Goal: Information Seeking & Learning: Learn about a topic

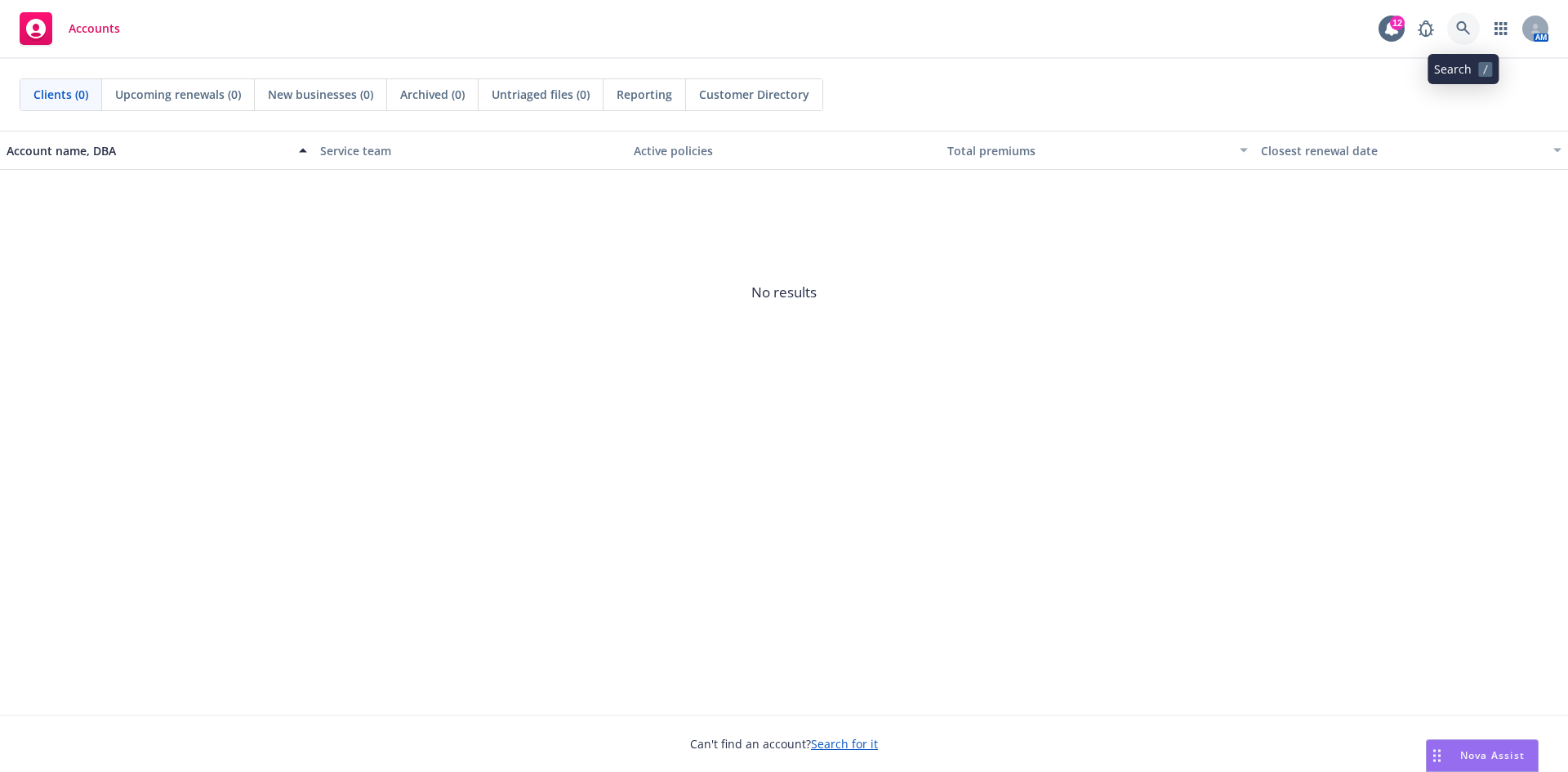
click at [1463, 27] on icon at bounding box center [1464, 29] width 15 height 15
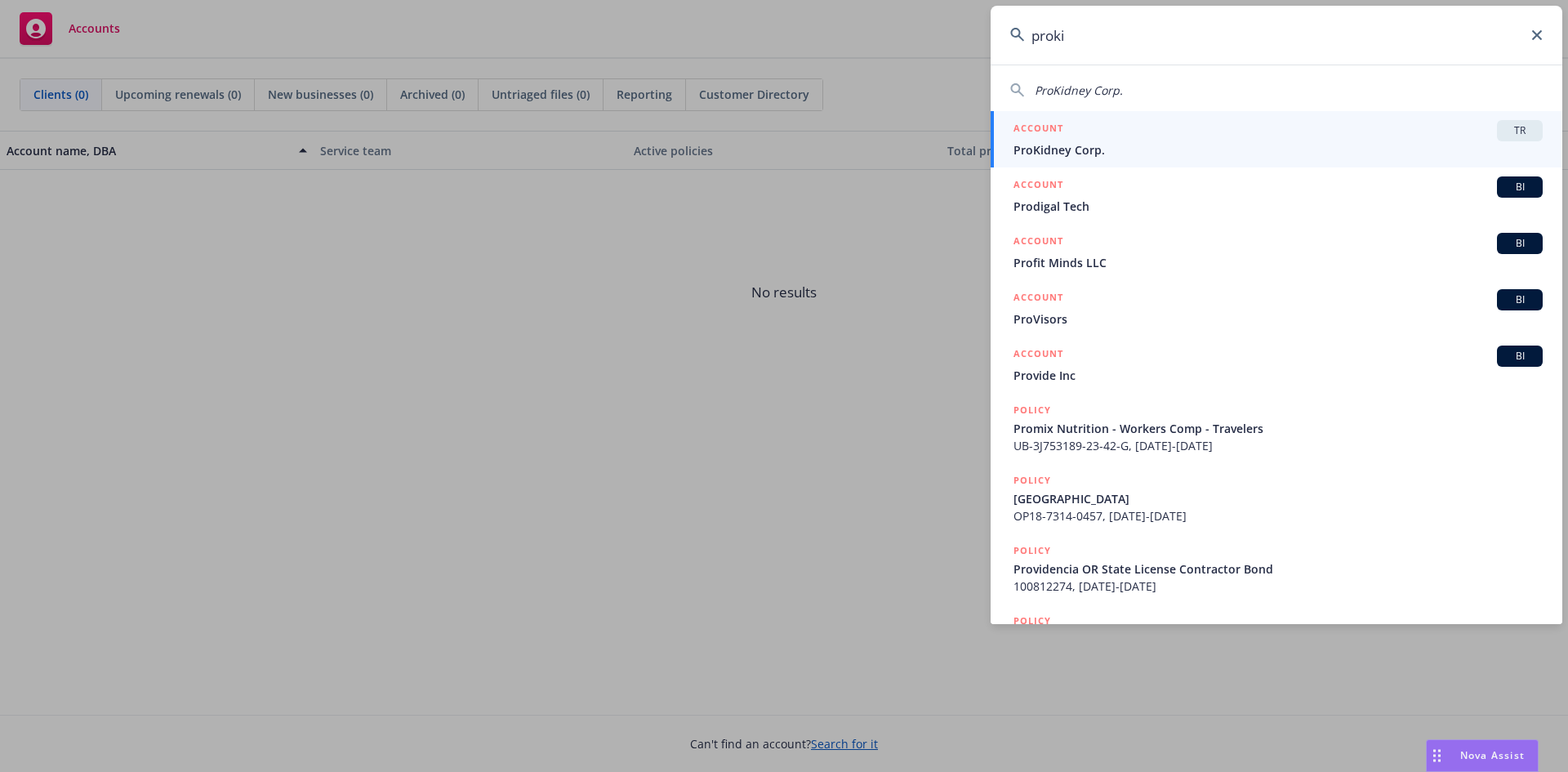
type input "proki"
click at [1097, 134] on div "ACCOUNT TR" at bounding box center [1278, 131] width 529 height 22
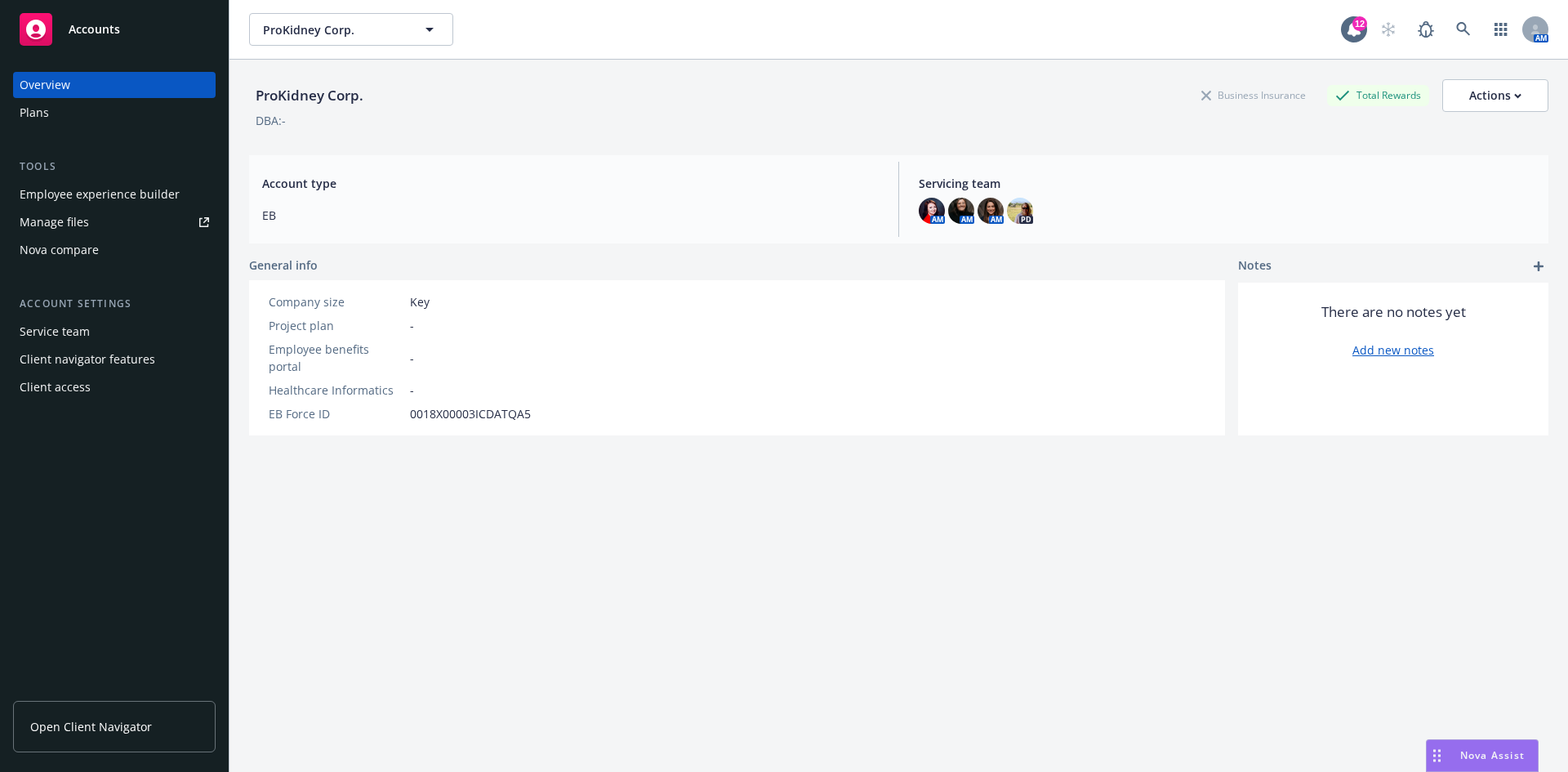
click at [68, 721] on span "Open Client Navigator" at bounding box center [90, 727] width 121 height 17
click at [128, 194] on div "Employee experience builder" at bounding box center [100, 195] width 160 height 26
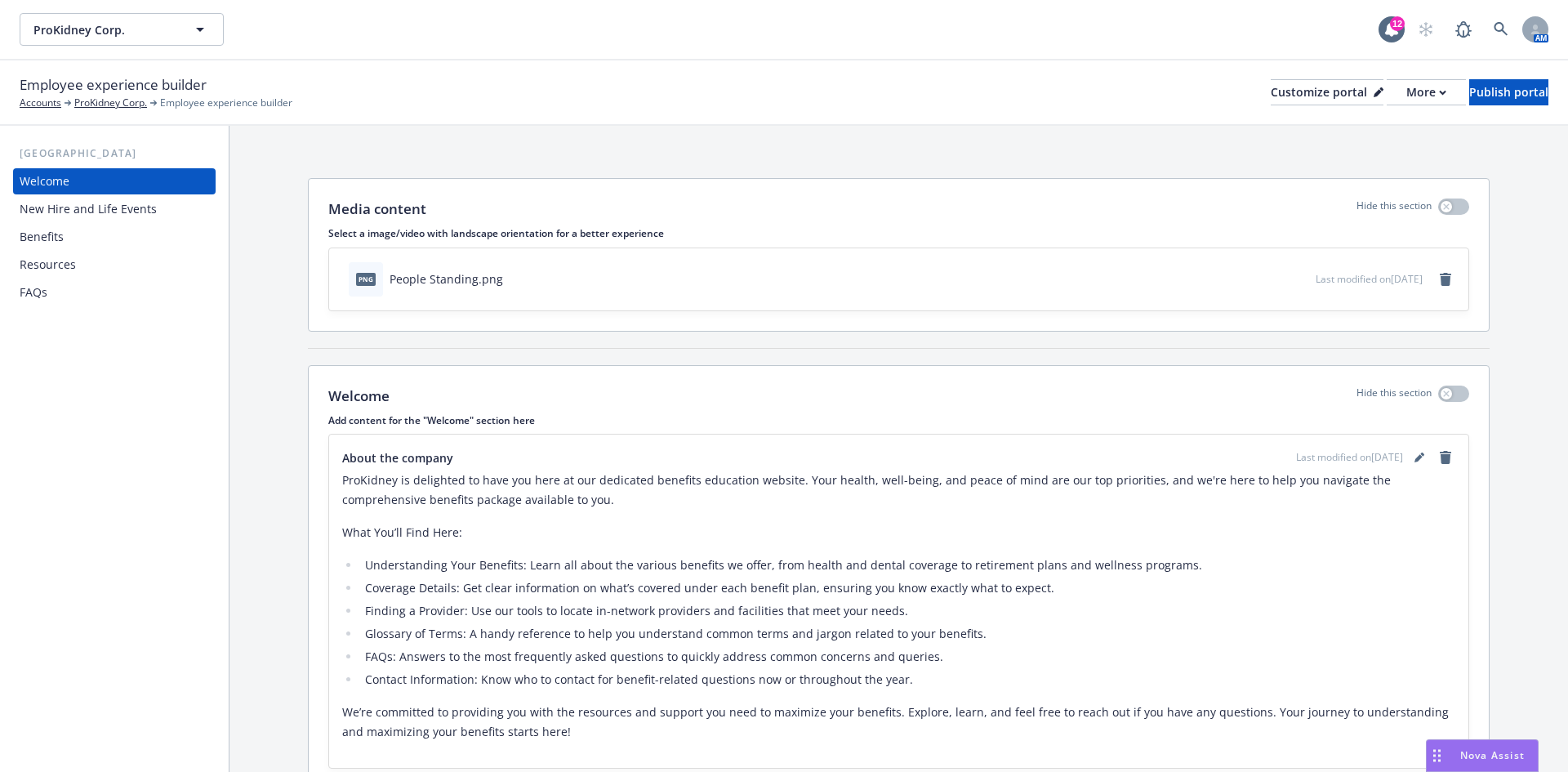
click at [107, 233] on div "Benefits" at bounding box center [115, 237] width 190 height 26
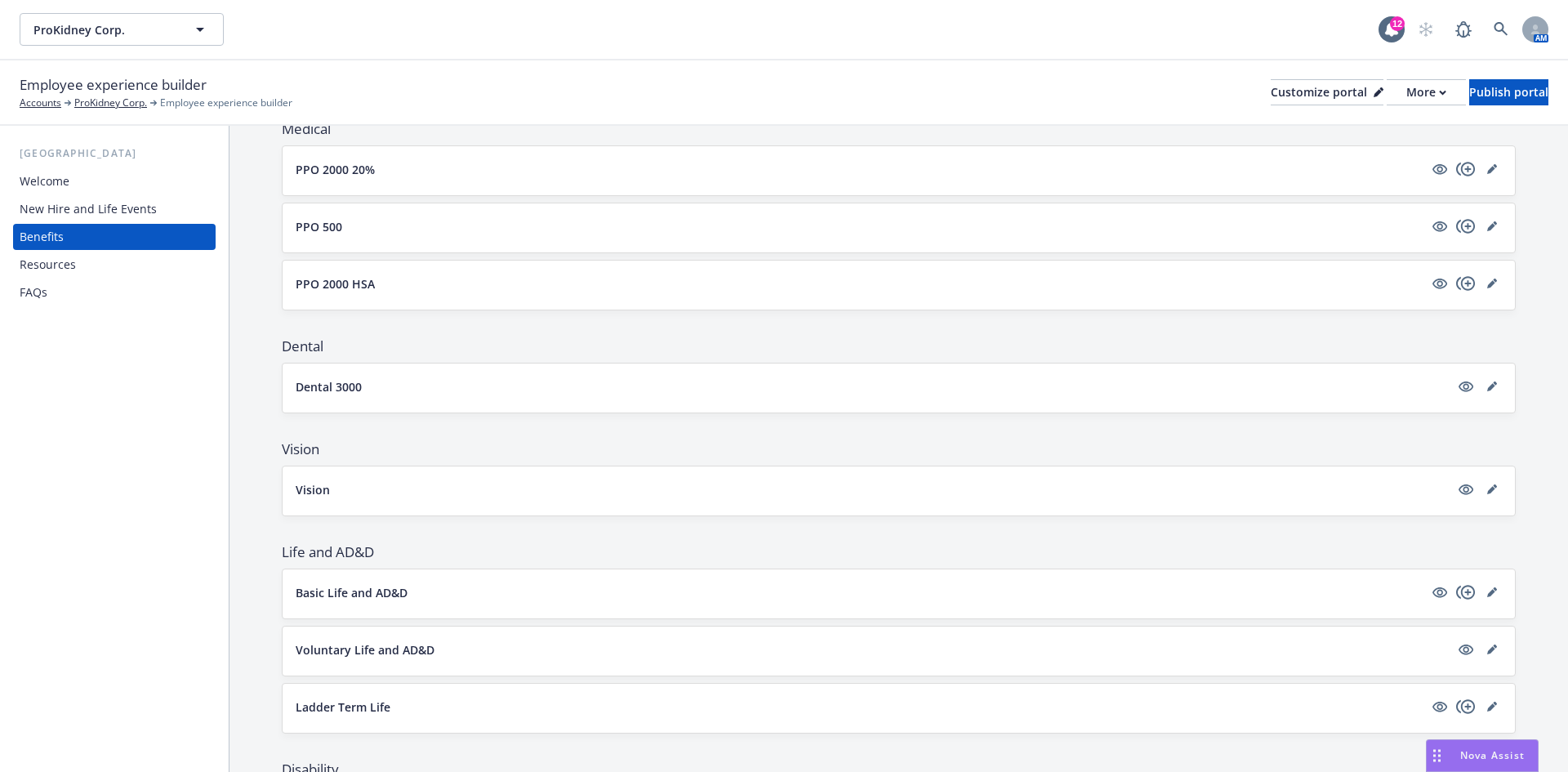
scroll to position [327, 0]
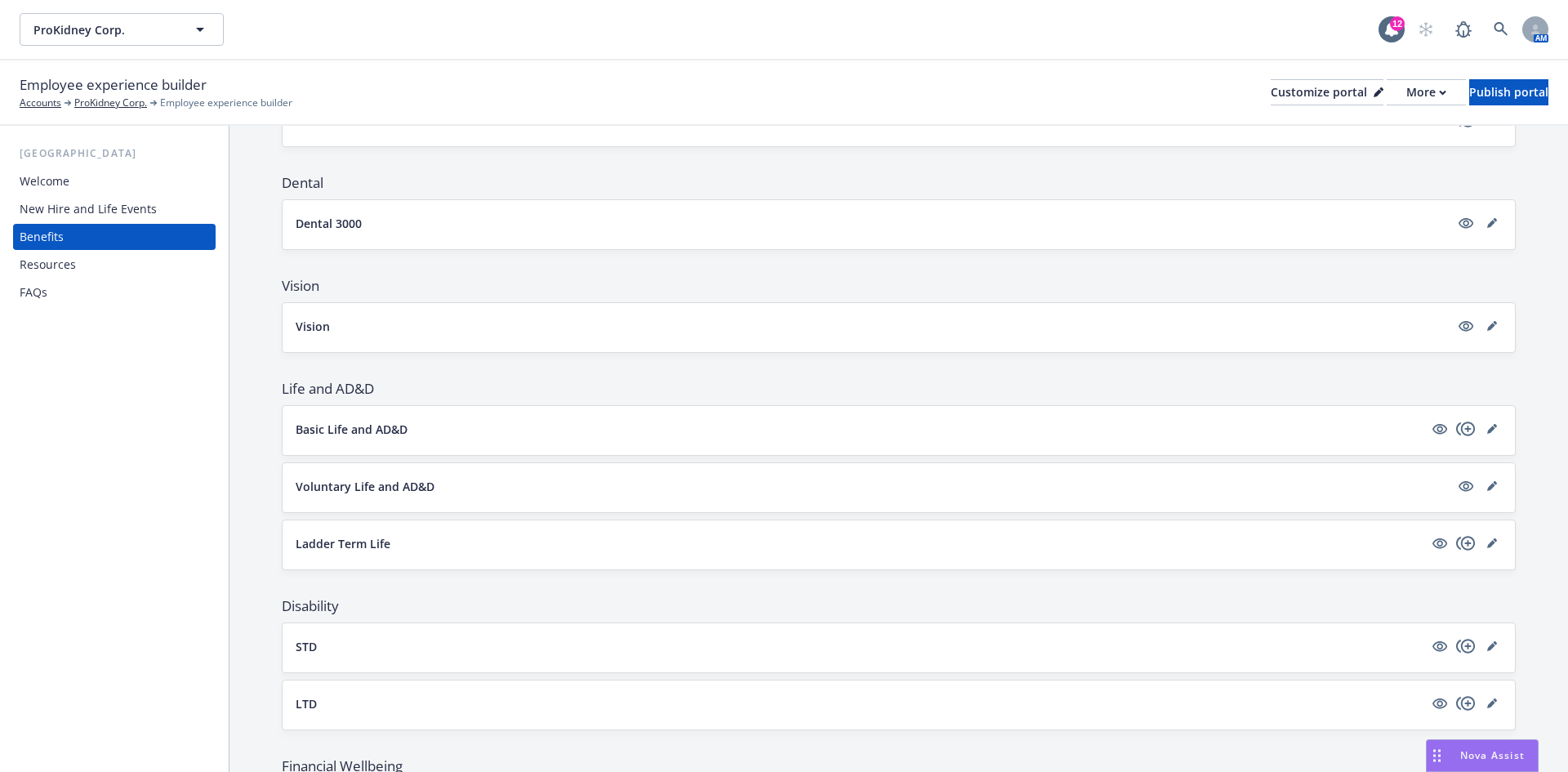
click at [325, 314] on div "Vision" at bounding box center [899, 327] width 1232 height 49
click at [325, 327] on p "Vision" at bounding box center [312, 326] width 34 height 17
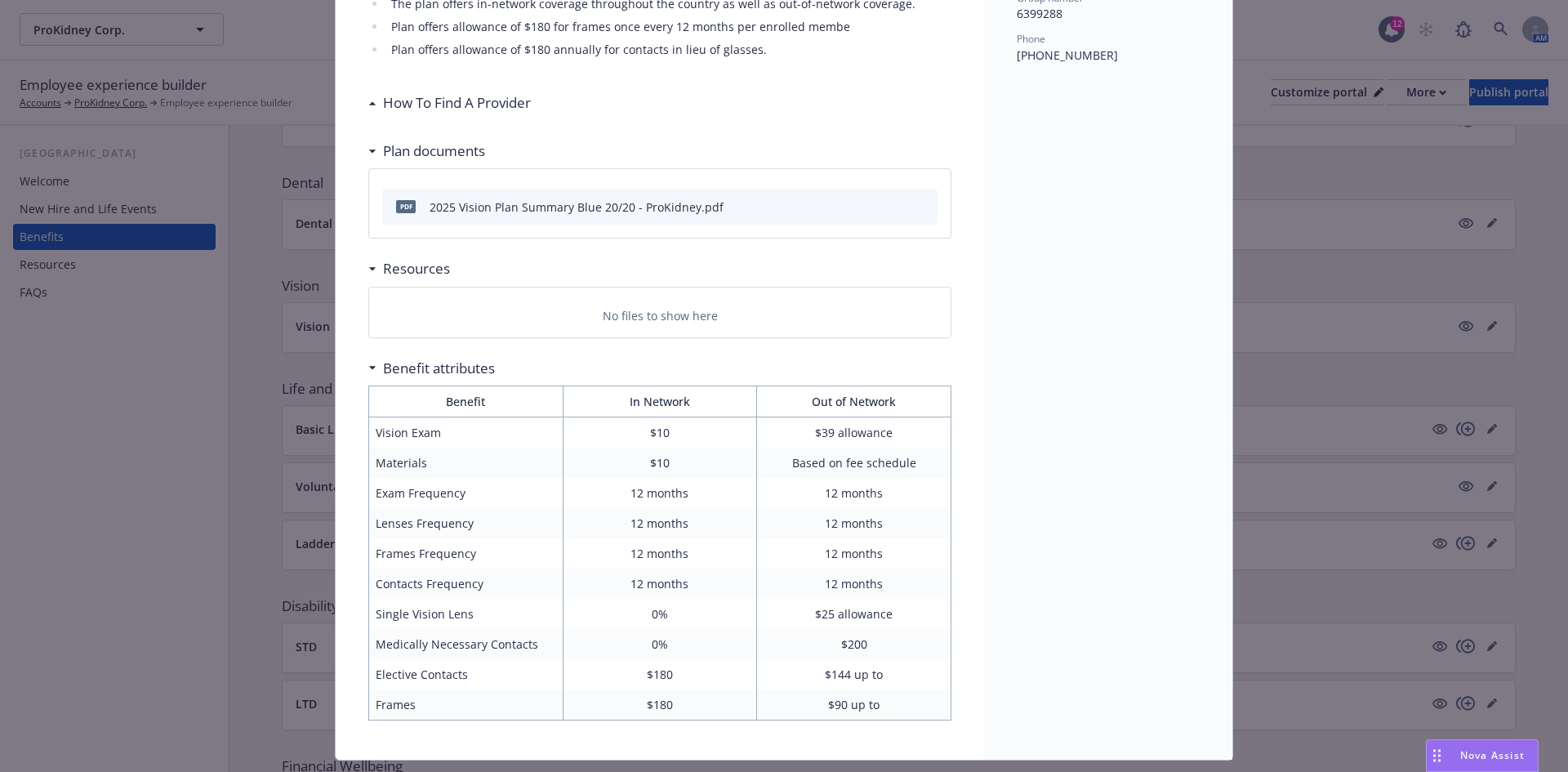
scroll to position [294, 0]
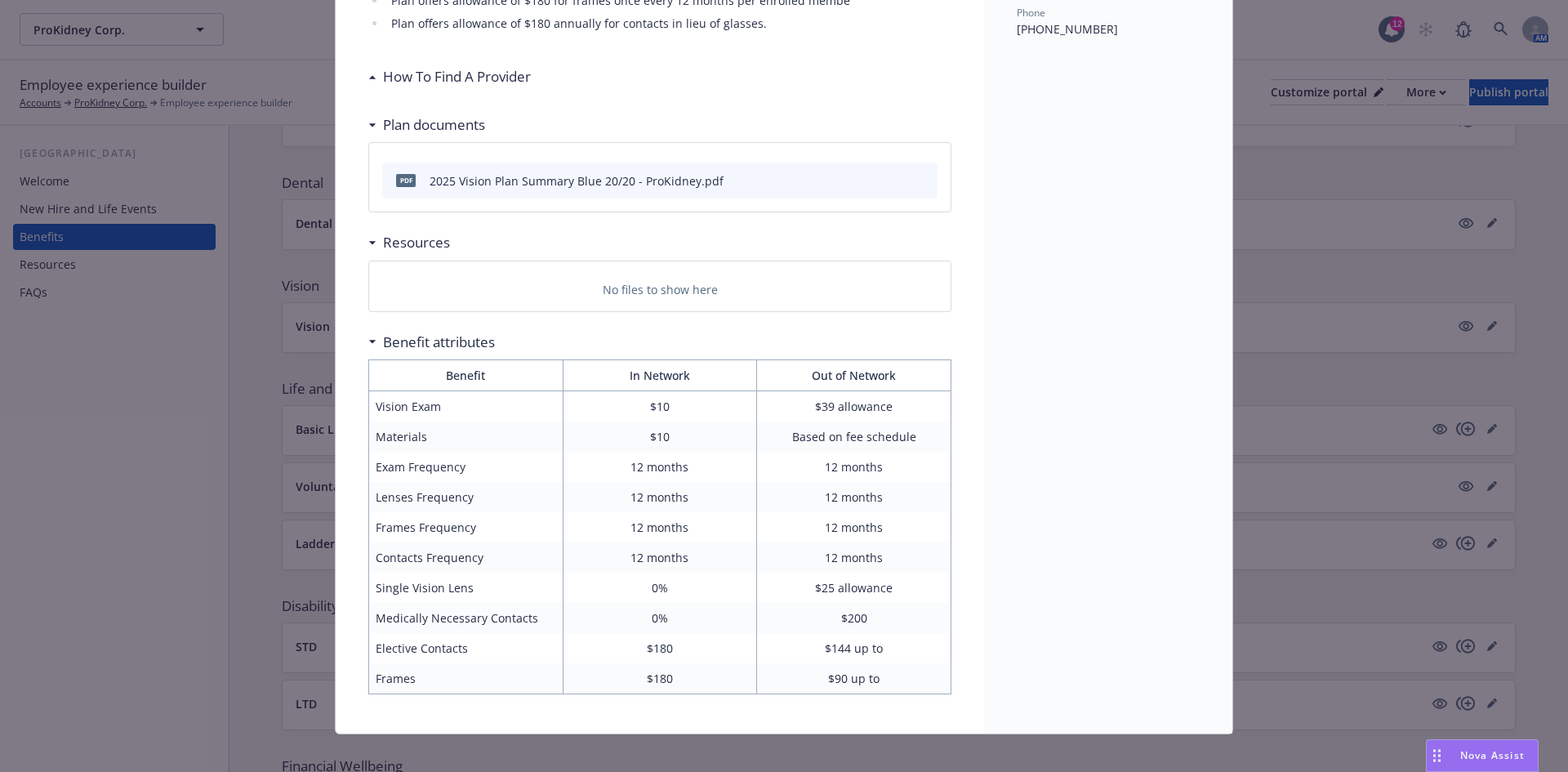
click at [632, 177] on div "2025 Vision Plan Summary Blue 20/20 - ProKidney.pdf" at bounding box center [576, 181] width 294 height 17
click at [923, 180] on icon "preview file" at bounding box center [922, 180] width 15 height 11
